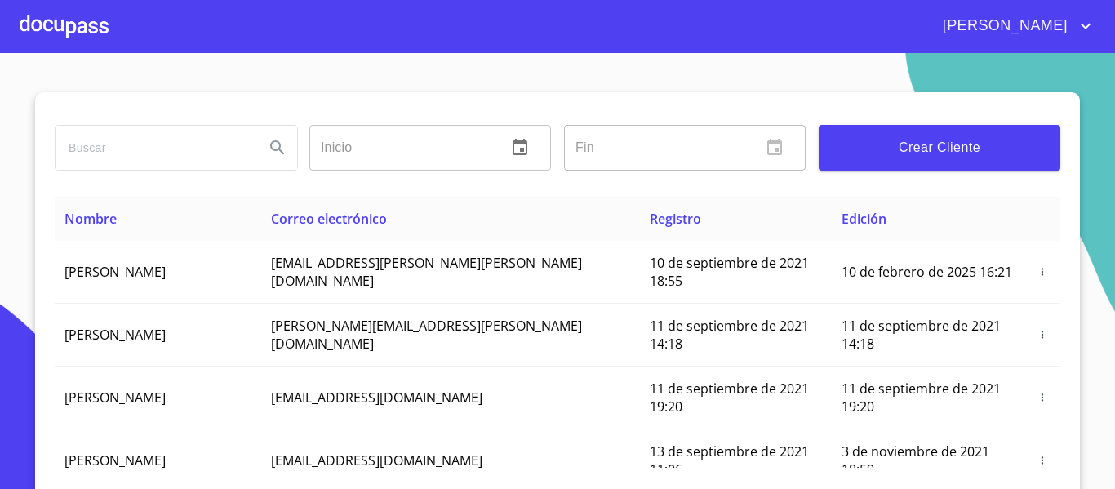
click at [72, 20] on div at bounding box center [64, 26] width 89 height 52
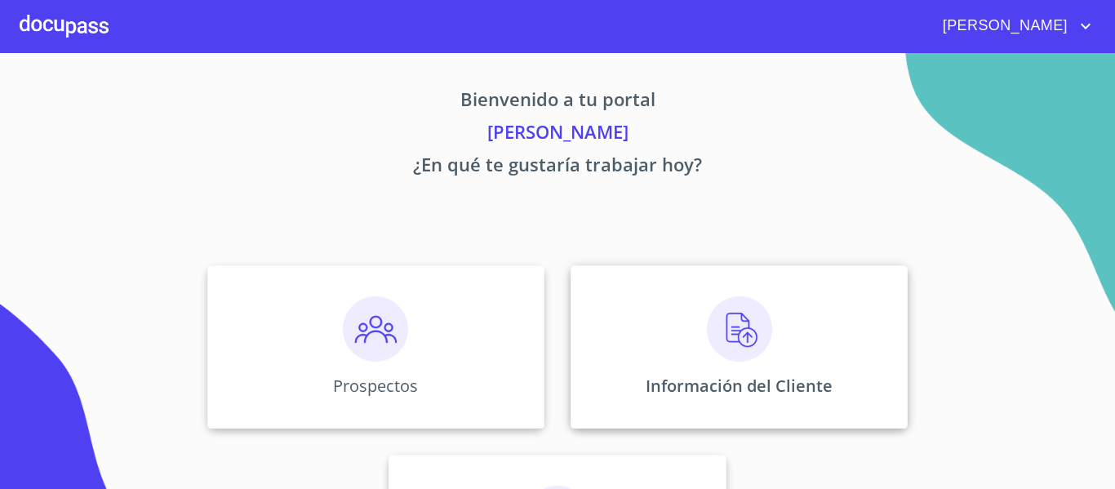
click at [617, 345] on div "Información del Cliente" at bounding box center [739, 346] width 337 height 163
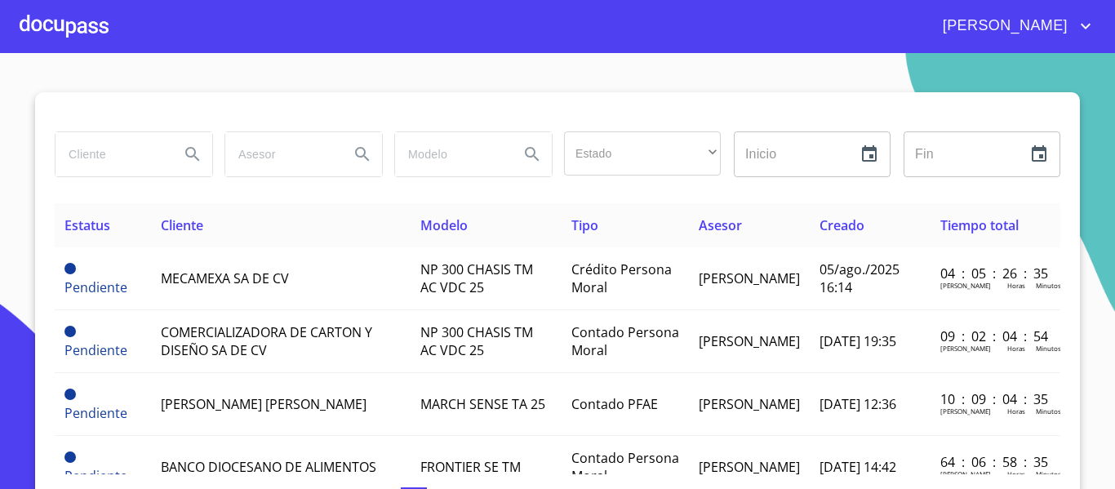
click at [103, 141] on input "search" at bounding box center [111, 154] width 111 height 44
type input "arrenda occidental"
click at [195, 157] on icon "Search" at bounding box center [193, 154] width 20 height 20
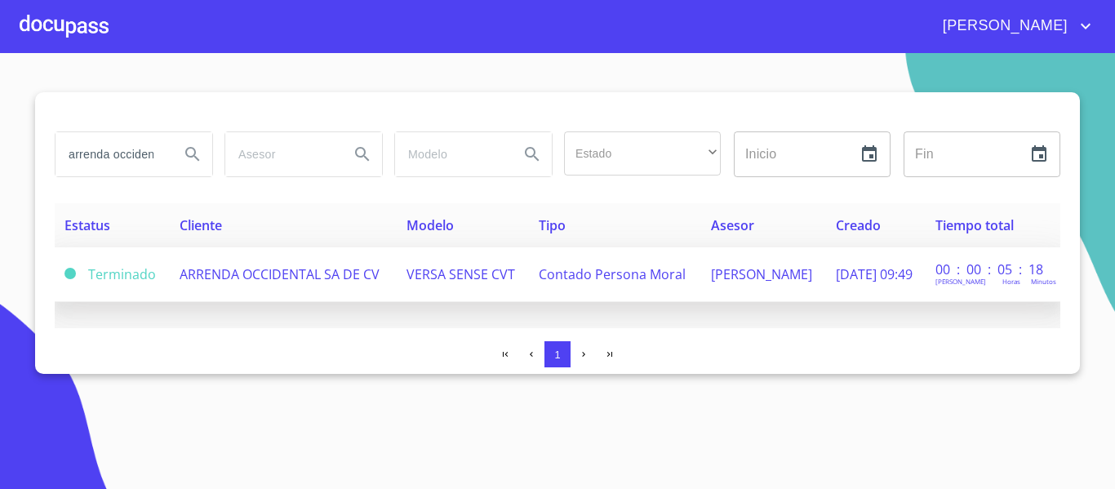
click at [362, 281] on span "ARRENDA OCCIDENTAL SA DE CV" at bounding box center [280, 274] width 200 height 18
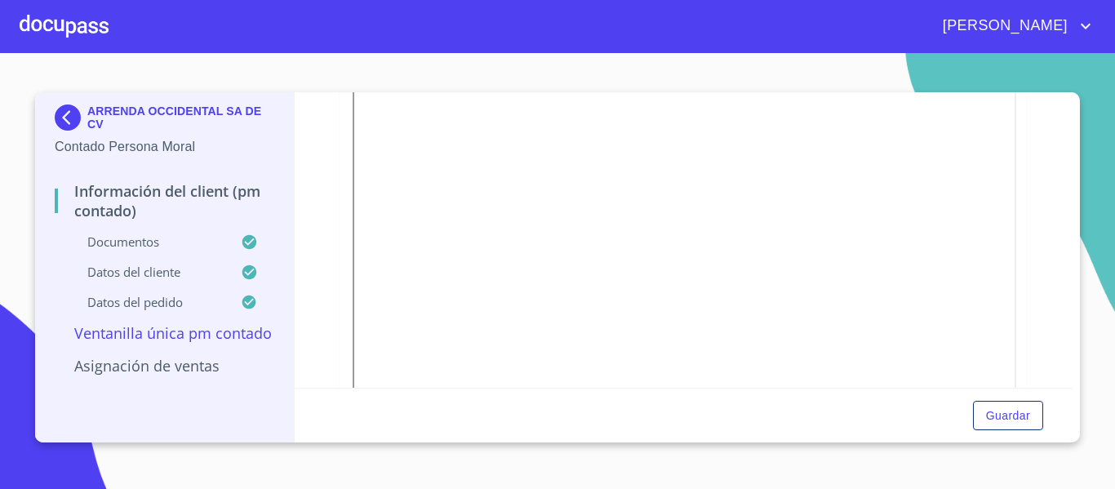
scroll to position [337, 0]
click at [70, 122] on img at bounding box center [71, 117] width 33 height 26
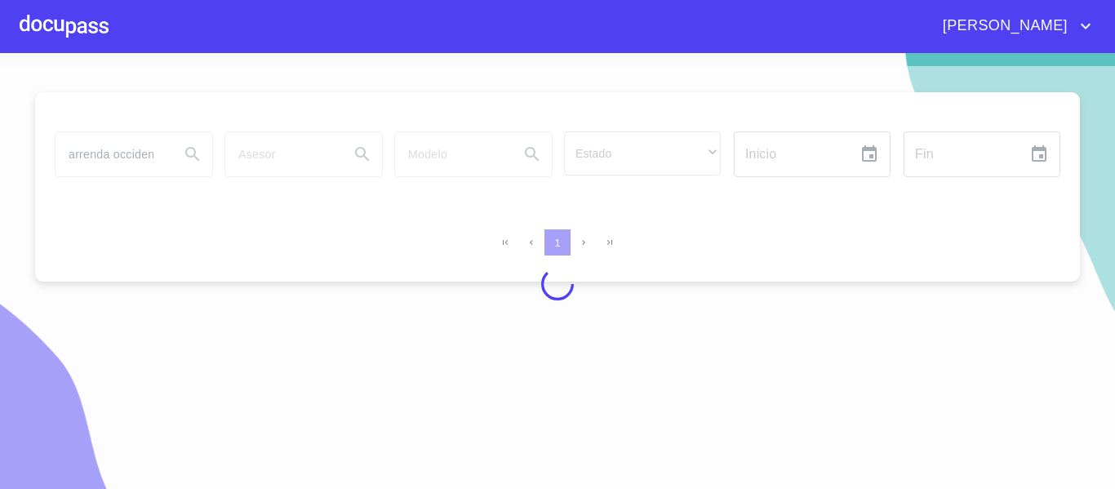
click at [149, 158] on div at bounding box center [557, 284] width 1115 height 436
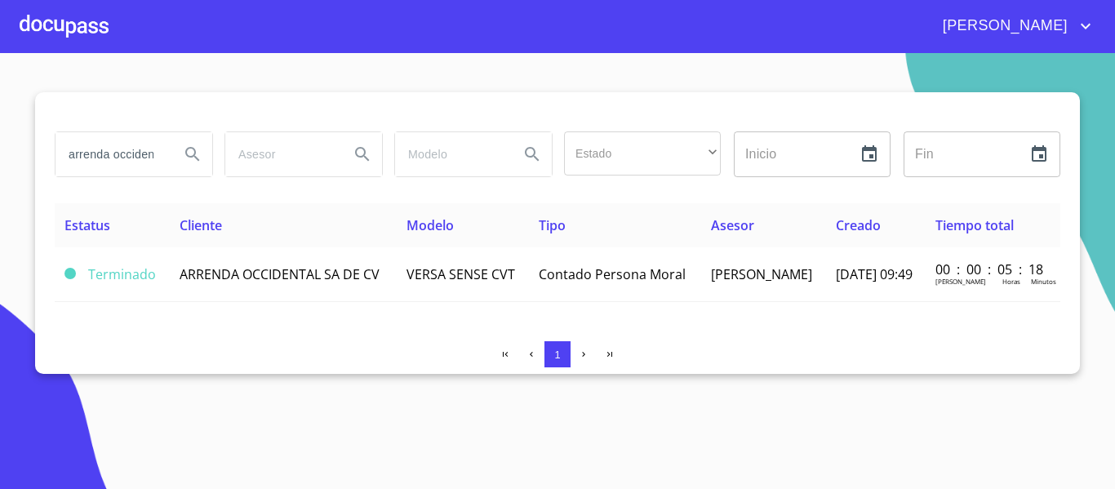
click at [157, 151] on input "arrenda occidental" at bounding box center [111, 154] width 111 height 44
click at [104, 150] on input "arrenda occidental" at bounding box center [111, 154] width 111 height 44
type input "a"
type input "[PERSON_NAME]"
click at [195, 154] on icon "Search" at bounding box center [192, 154] width 14 height 14
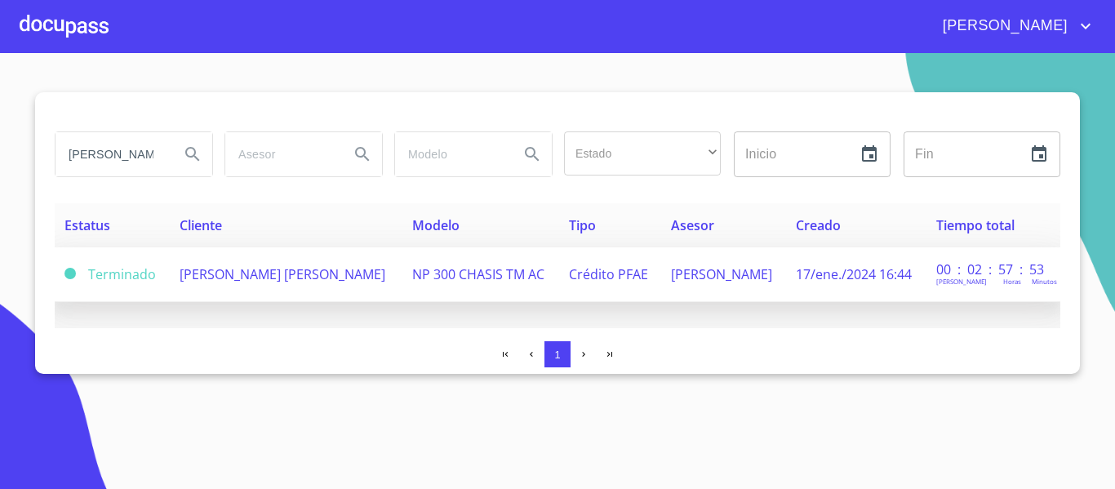
click at [233, 267] on span "[PERSON_NAME] [PERSON_NAME]" at bounding box center [283, 274] width 206 height 18
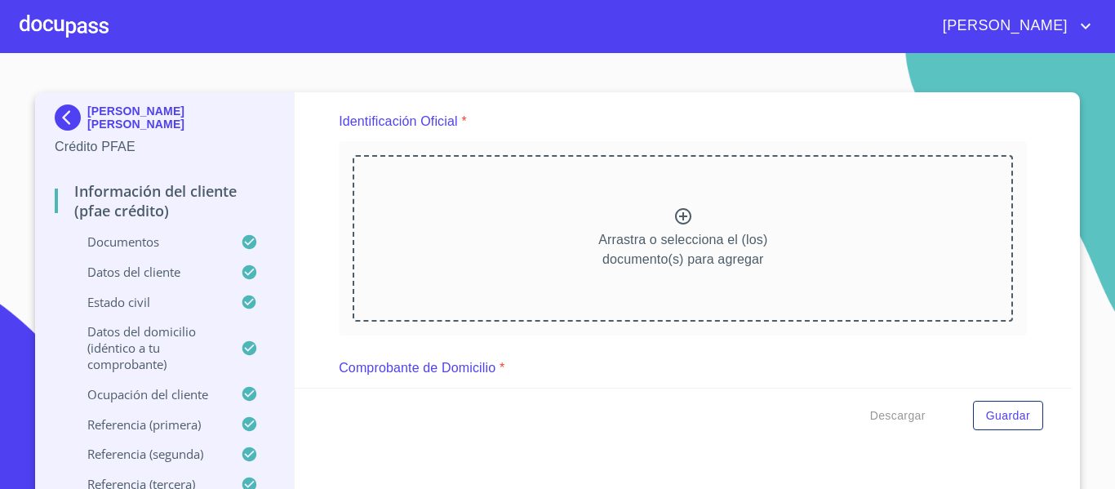
scroll to position [239, 0]
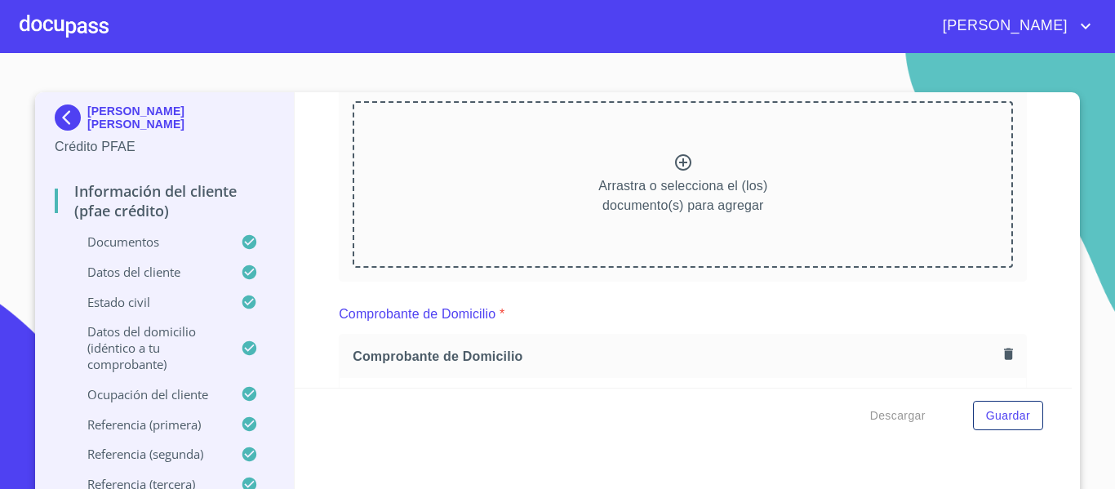
click at [1066, 192] on div "[PERSON_NAME] [PERSON_NAME] Crédito PFAE Información del cliente (PFAE crédito)…" at bounding box center [557, 299] width 1045 height 415
